Goal: Navigation & Orientation: Go to known website

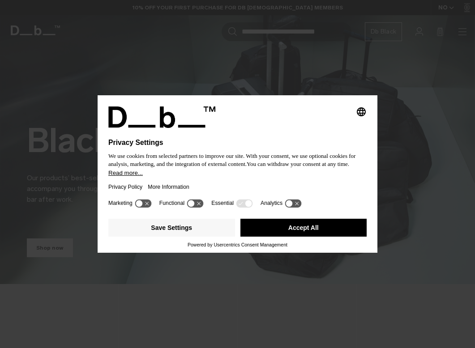
click at [314, 128] on div at bounding box center [237, 133] width 258 height 11
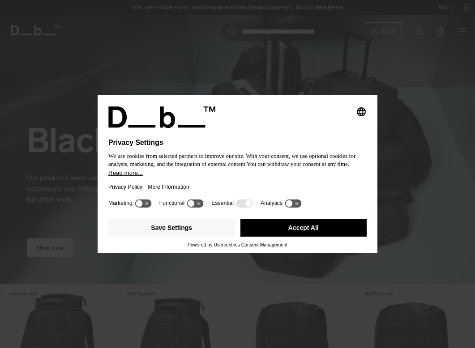
click at [195, 207] on icon at bounding box center [191, 203] width 7 height 7
click at [195, 208] on icon at bounding box center [195, 203] width 17 height 8
click at [247, 207] on icon at bounding box center [244, 203] width 17 height 8
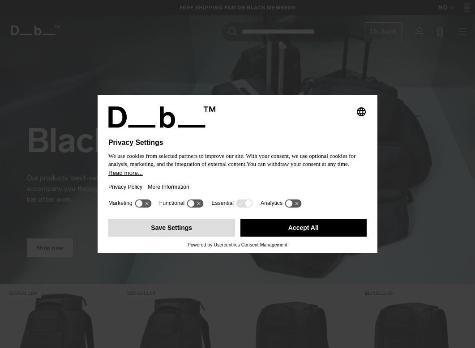
click at [204, 230] on button "Save Settings" at bounding box center [171, 228] width 127 height 18
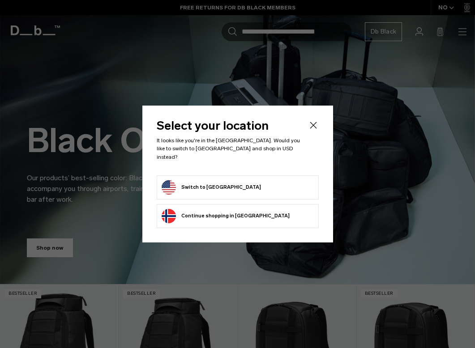
click at [281, 190] on form "Switch to United States" at bounding box center [237, 187] width 152 height 14
click at [232, 183] on button "Switch to United States" at bounding box center [210, 187] width 99 height 14
